Goal: Obtain resource: Obtain resource

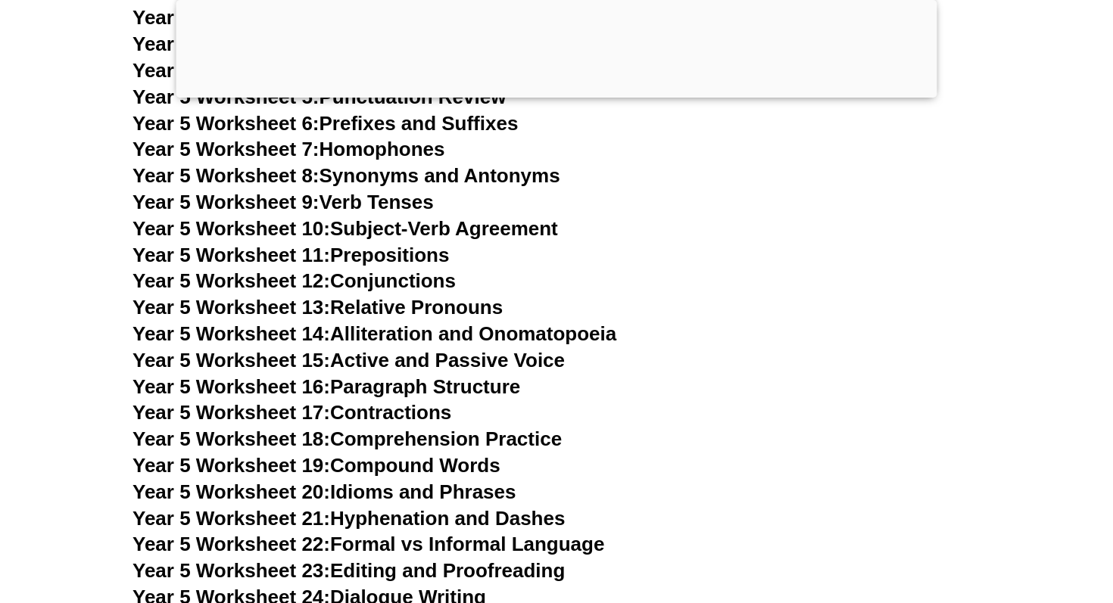
scroll to position [7823, 0]
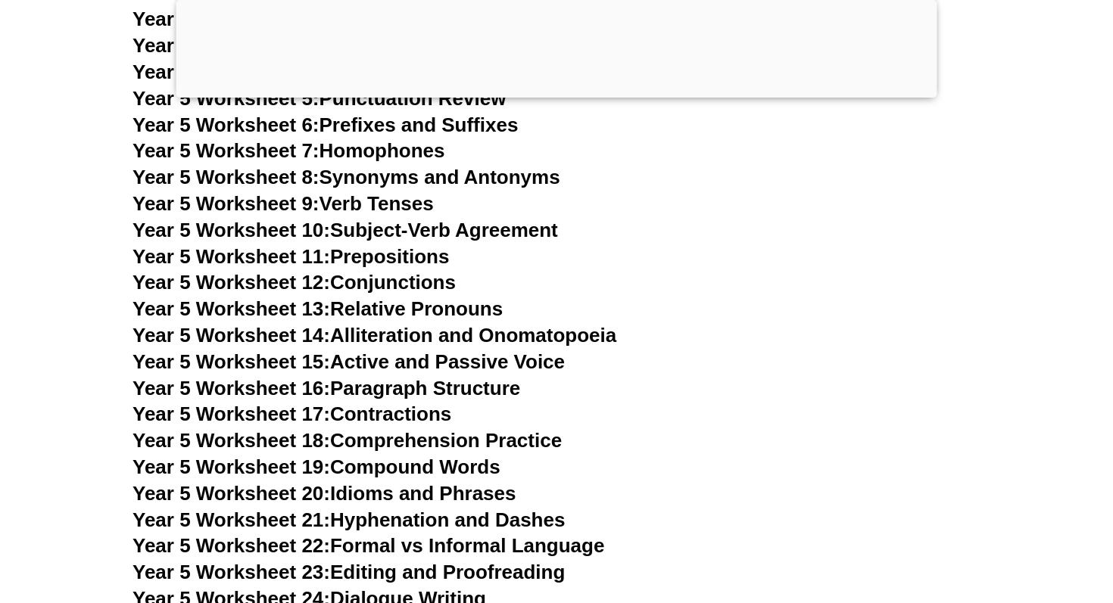
click at [378, 277] on link "Year 5 Worksheet 12: Conjunctions" at bounding box center [293, 282] width 323 height 23
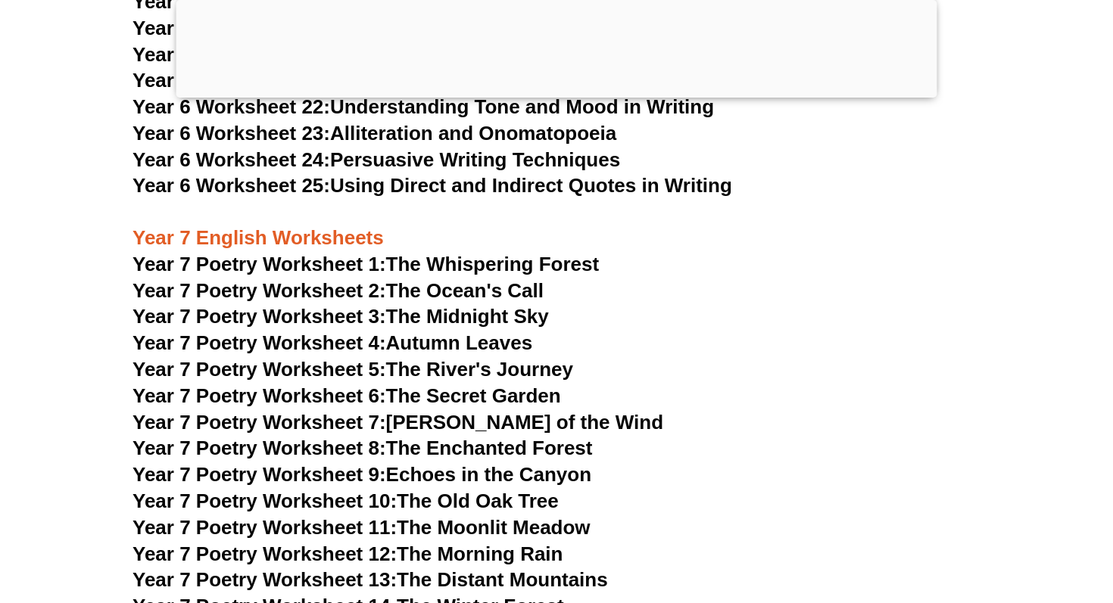
scroll to position [9463, 0]
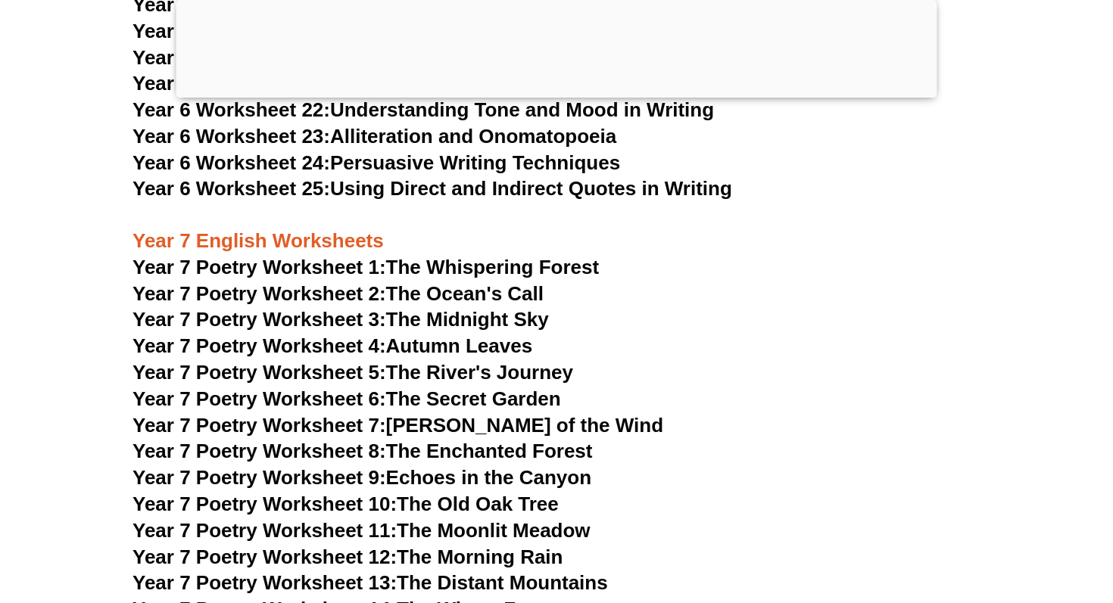
click at [495, 414] on link "Year 7 Poetry Worksheet 7: [PERSON_NAME] of the Wind" at bounding box center [397, 425] width 531 height 23
